Goal: Task Accomplishment & Management: Manage account settings

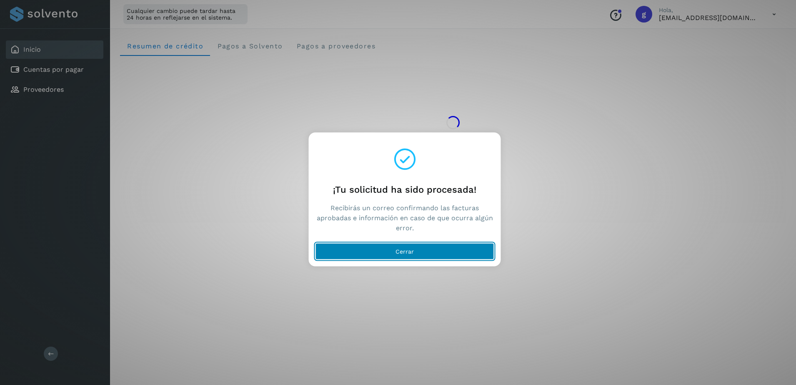
click at [396, 248] on span "Cerrar" at bounding box center [405, 251] width 18 height 6
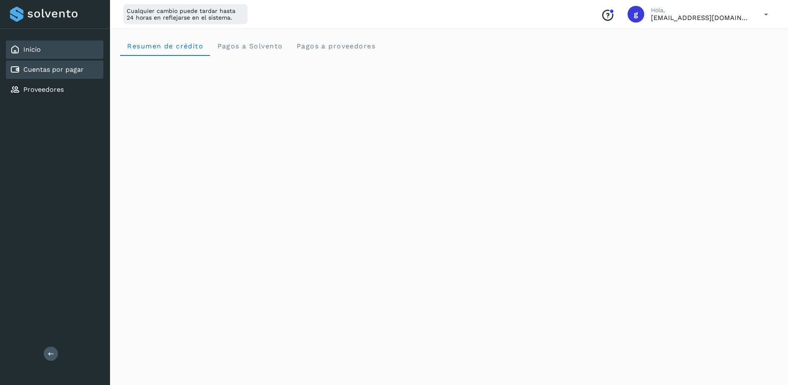
click at [38, 78] on div "Cuentas por pagar" at bounding box center [55, 69] width 98 height 18
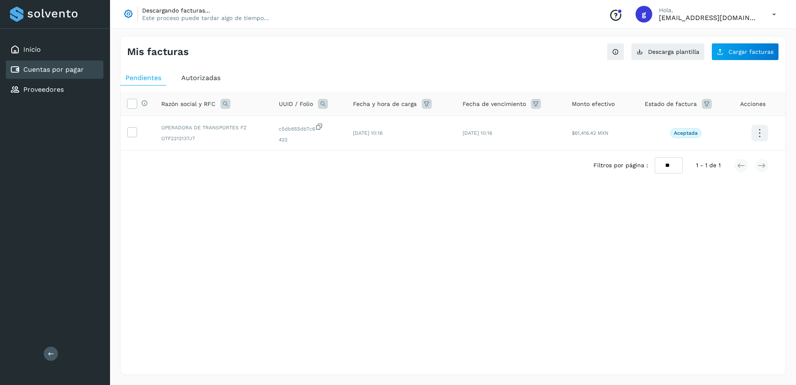
click at [773, 13] on icon at bounding box center [774, 14] width 17 height 17
click at [731, 52] on div "Cerrar sesión" at bounding box center [732, 54] width 99 height 16
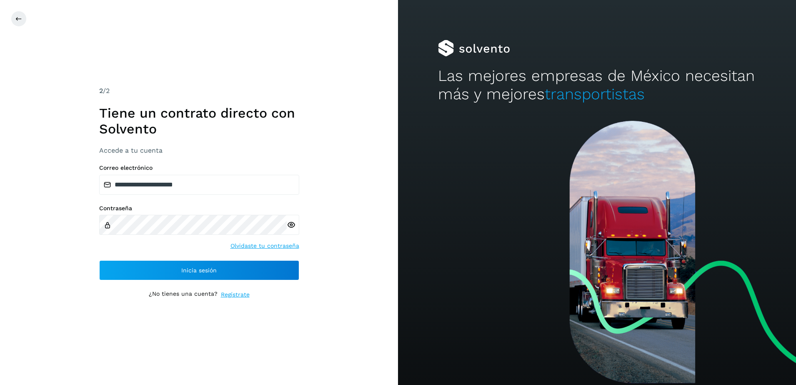
click at [293, 223] on icon at bounding box center [291, 224] width 9 height 9
click at [290, 227] on icon at bounding box center [291, 224] width 9 height 9
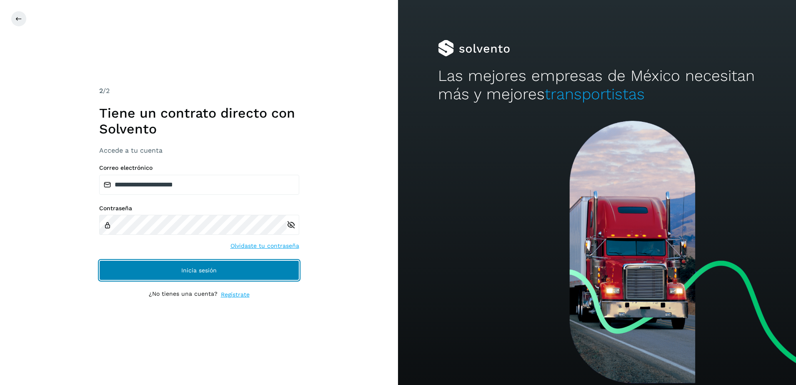
click at [161, 273] on button "Inicia sesión" at bounding box center [199, 270] width 200 height 20
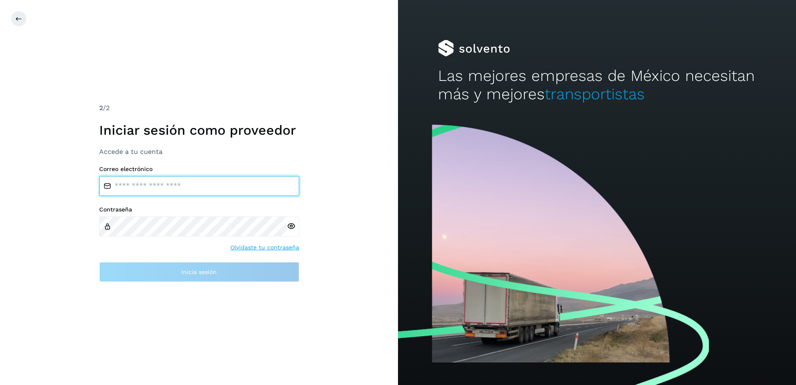
type input "**********"
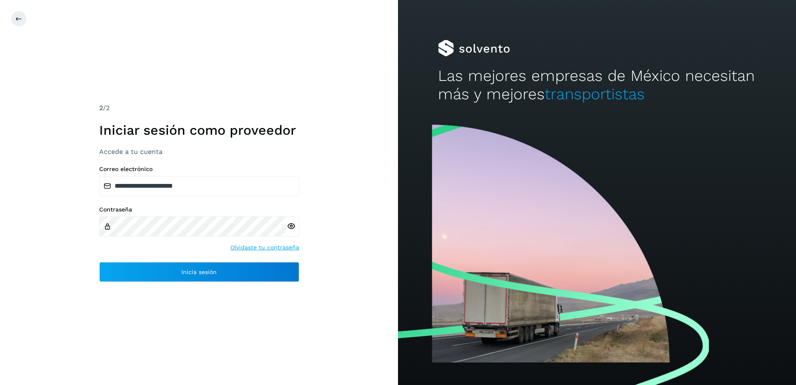
click at [289, 227] on icon at bounding box center [291, 226] width 9 height 9
click at [0, 198] on html "**********" at bounding box center [398, 192] width 796 height 385
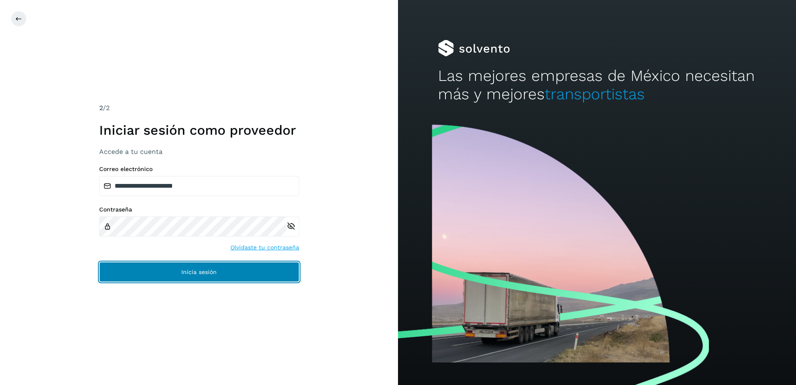
click at [200, 275] on button "Inicia sesión" at bounding box center [199, 272] width 200 height 20
